Goal: Check status: Check status

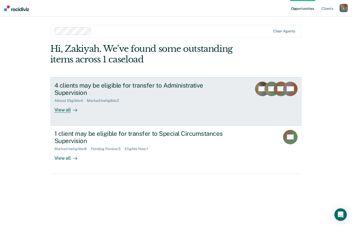
click at [145, 97] on div "4 clients may be eligible for transfer to Administrative Supervision Almost Eli…" at bounding box center [151, 97] width 194 height 31
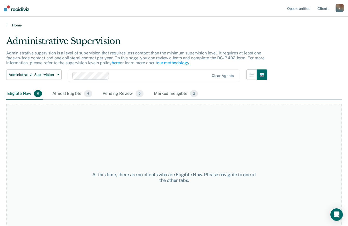
click at [10, 27] on link "Home" at bounding box center [174, 25] width 336 height 5
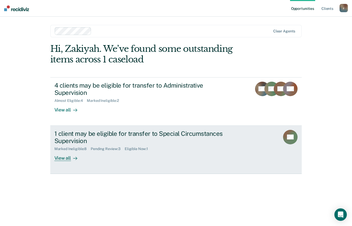
click at [154, 152] on div "1 client may be eligible for transfer to Special Circumstances Supervision Mark…" at bounding box center [151, 145] width 194 height 31
